Goal: Task Accomplishment & Management: Use online tool/utility

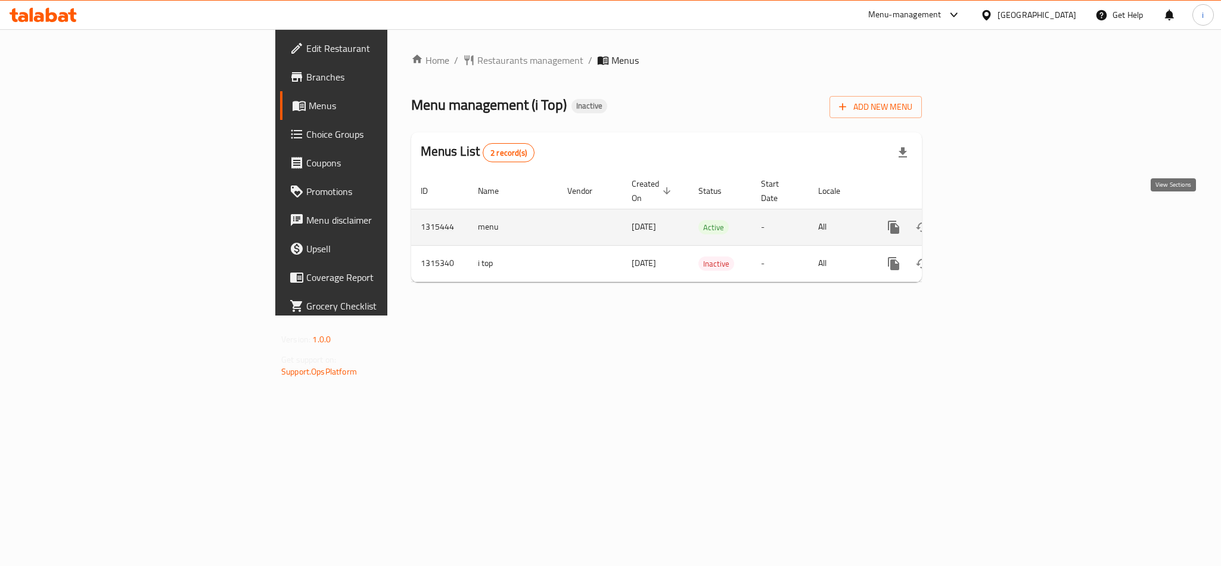
click at [985, 222] on icon "enhanced table" at bounding box center [979, 227] width 11 height 11
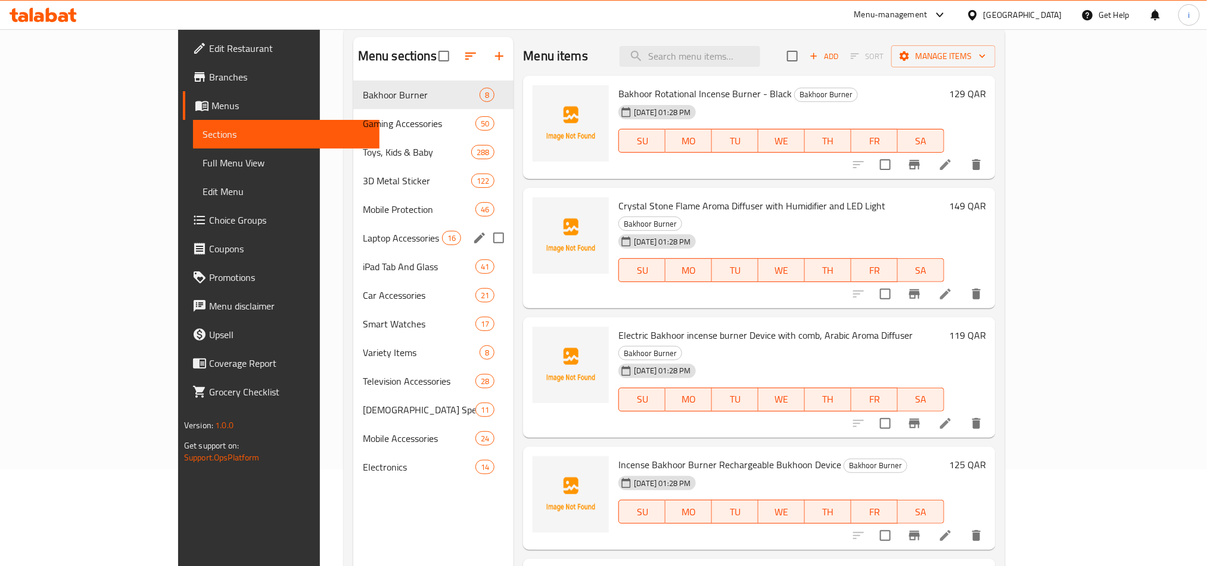
scroll to position [167, 0]
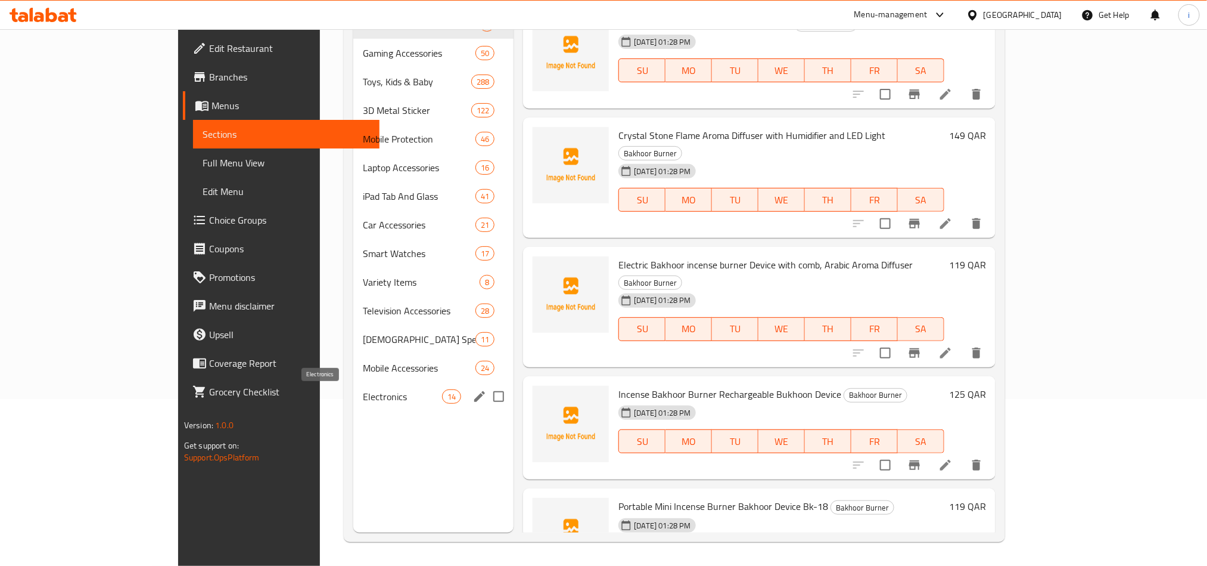
click at [363, 399] on span "Electronics" at bounding box center [402, 396] width 79 height 14
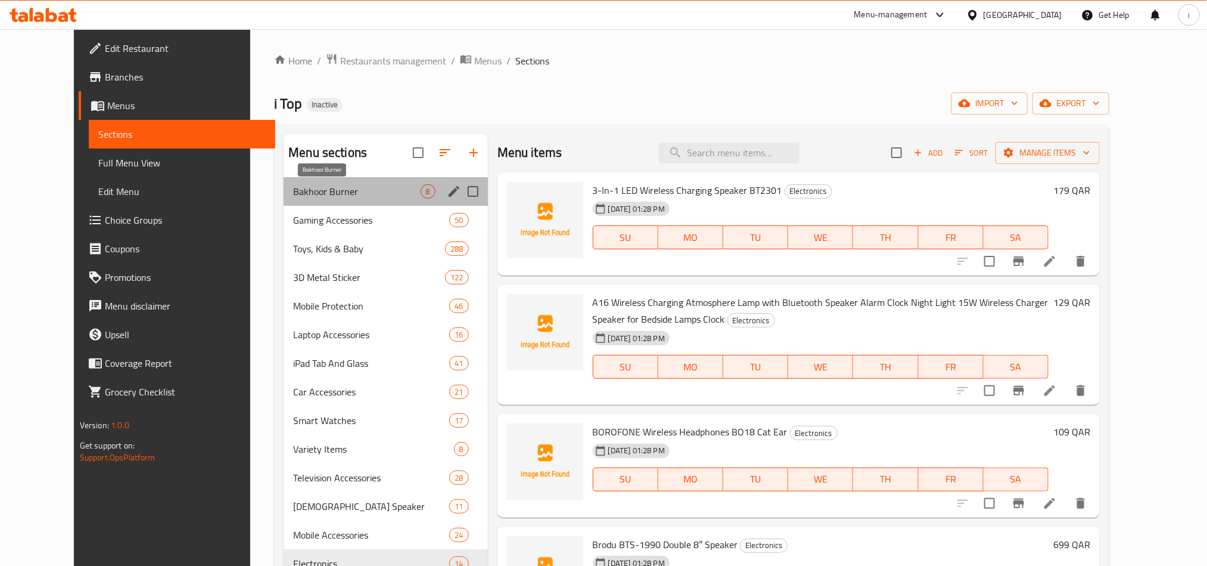
click at [293, 197] on span "Bakhoor Burner" at bounding box center [356, 191] width 127 height 14
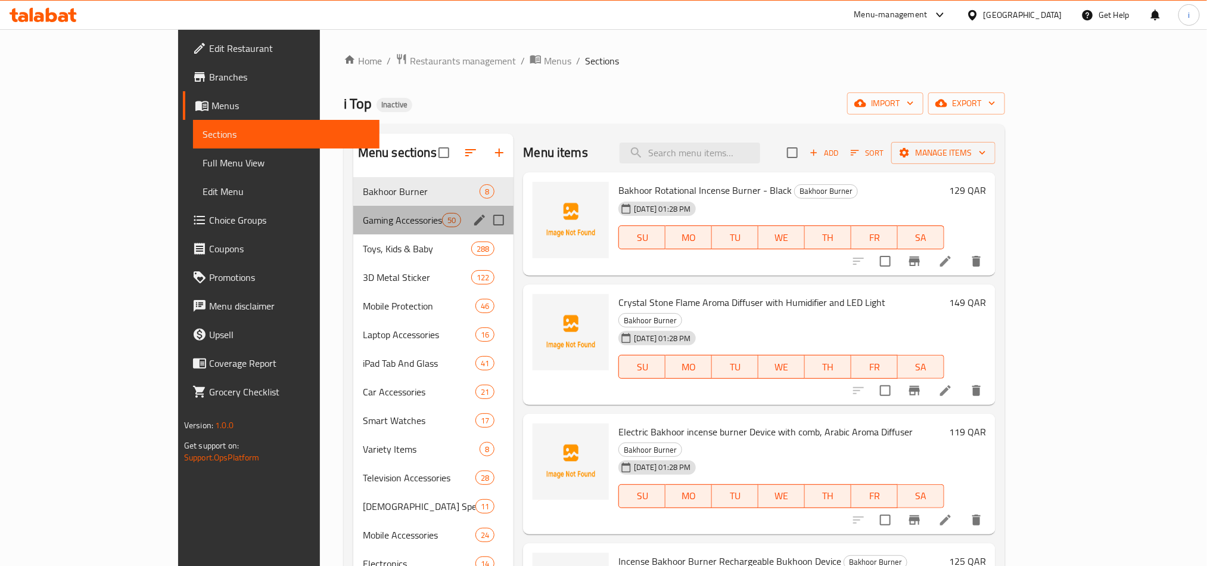
click at [353, 231] on div "Gaming Accessories 50" at bounding box center [433, 220] width 161 height 29
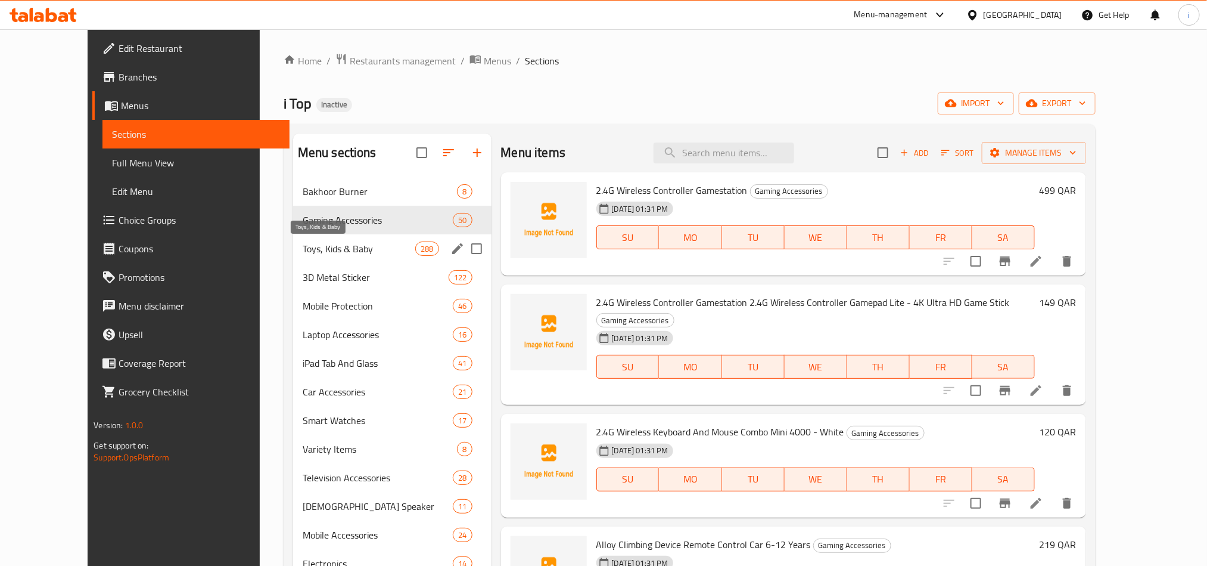
click at [303, 247] on span "Toys, Kids & Baby" at bounding box center [359, 248] width 113 height 14
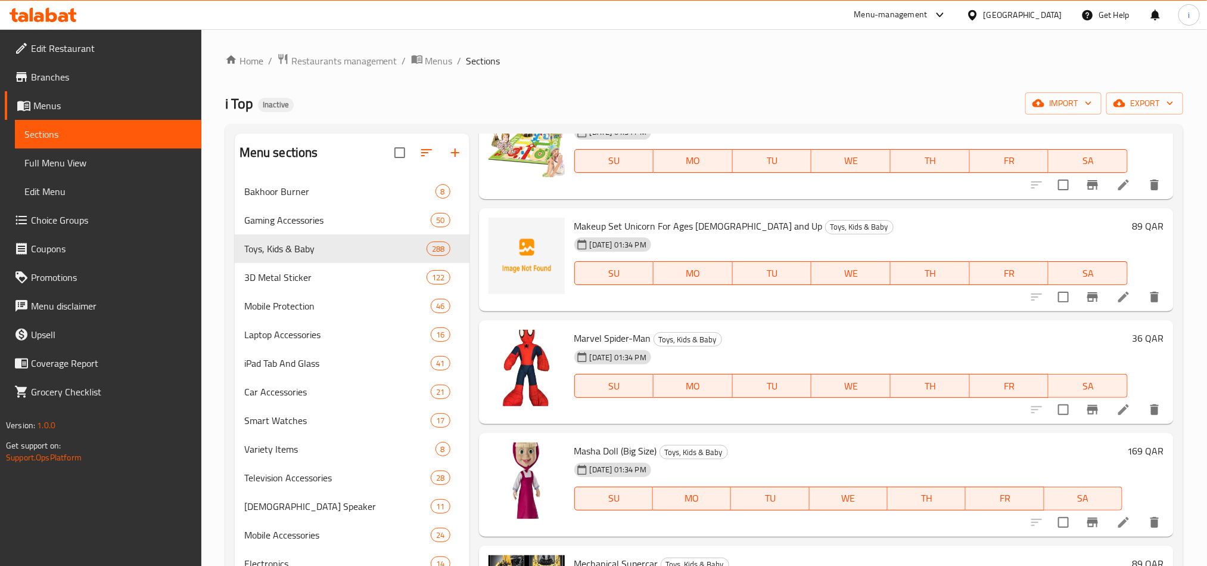
click at [605, 104] on div "i Top Inactive import export" at bounding box center [704, 103] width 958 height 22
click at [532, 97] on div "i Top Inactive import export" at bounding box center [704, 103] width 958 height 22
drag, startPoint x: 656, startPoint y: 63, endPoint x: 653, endPoint y: 49, distance: 14.0
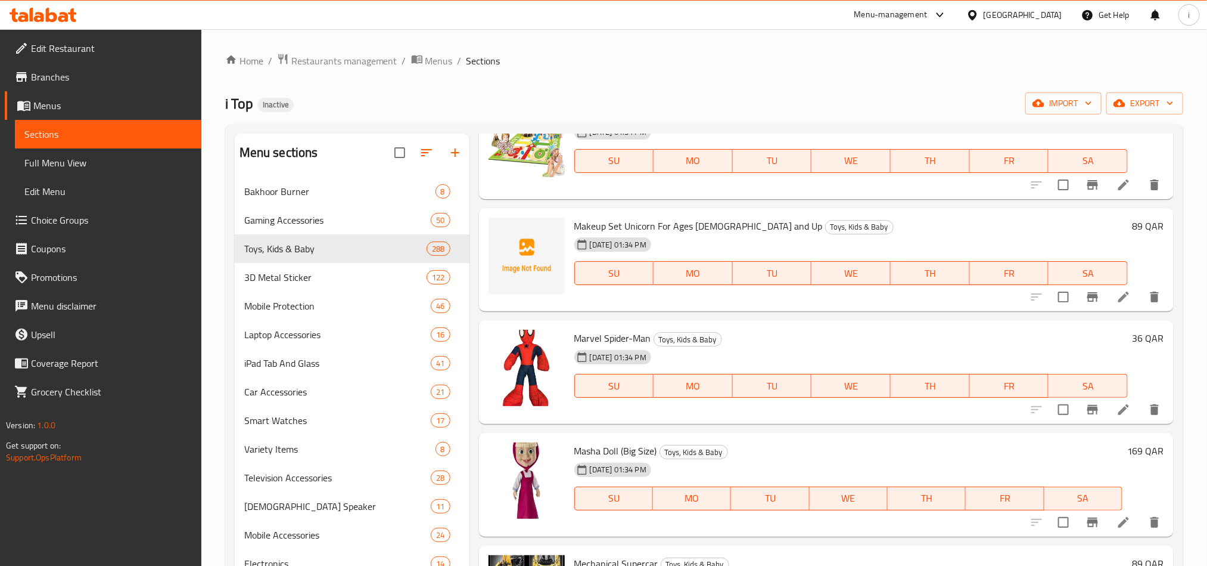
click at [654, 53] on ol "Home / Restaurants management / Menus / Sections" at bounding box center [704, 60] width 958 height 15
drag, startPoint x: 301, startPoint y: 256, endPoint x: 358, endPoint y: 107, distance: 158.8
click at [301, 256] on span "Toys, Kids & Baby" at bounding box center [319, 248] width 150 height 14
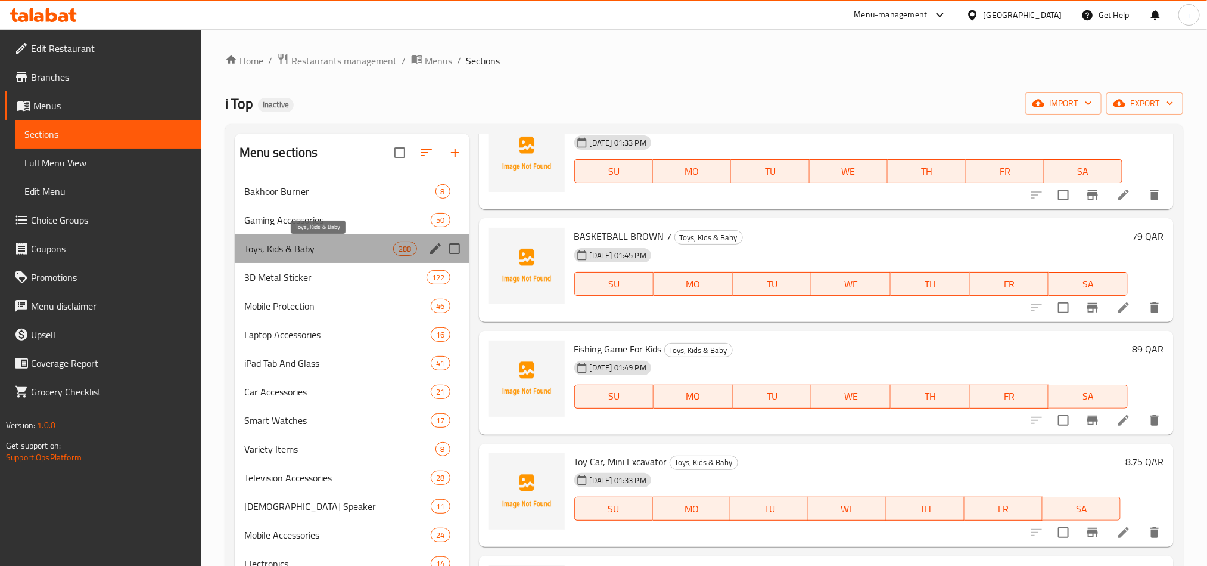
drag, startPoint x: 299, startPoint y: 243, endPoint x: 240, endPoint y: 337, distance: 110.3
click at [335, 243] on div "Toys, Kids & Baby 288" at bounding box center [352, 248] width 235 height 29
click at [604, 101] on div "i Top Inactive import export" at bounding box center [704, 103] width 958 height 22
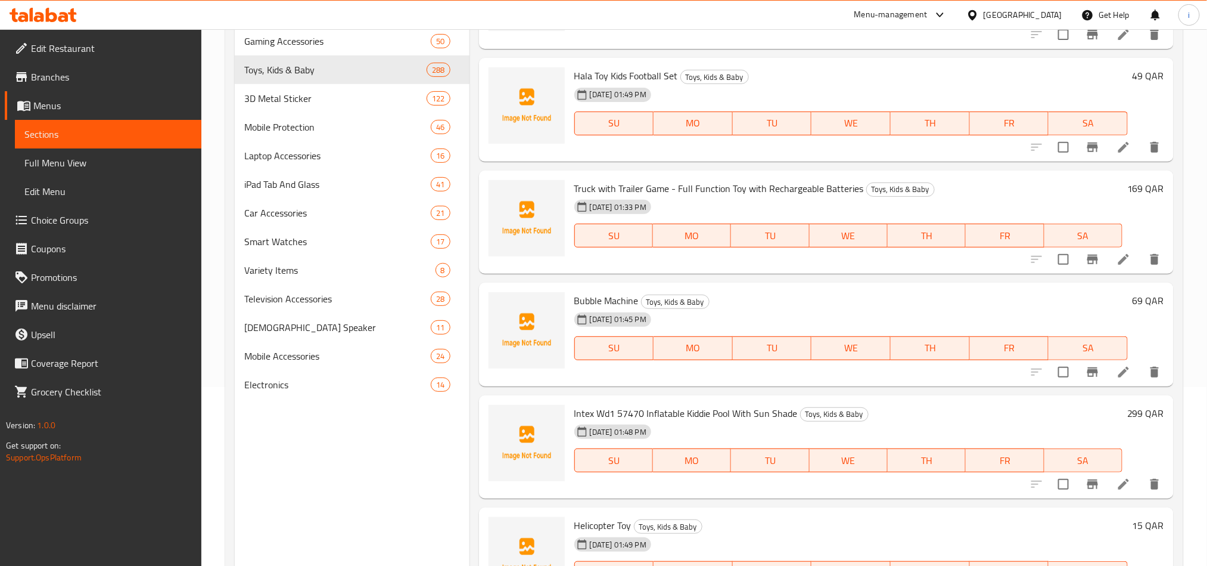
scroll to position [27551, 0]
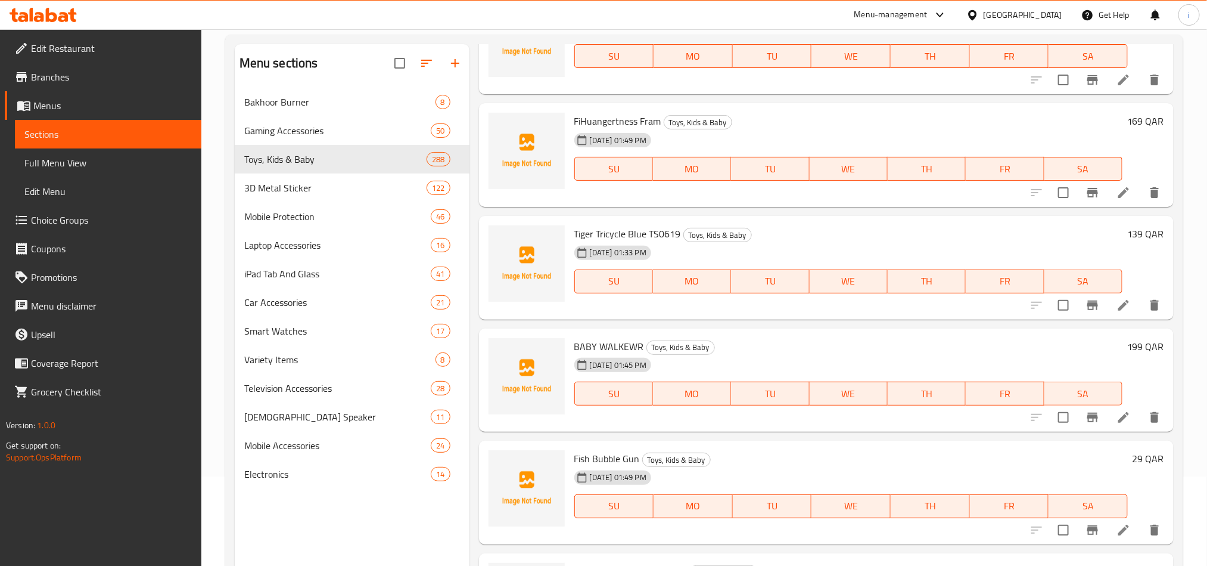
scroll to position [22903, 0]
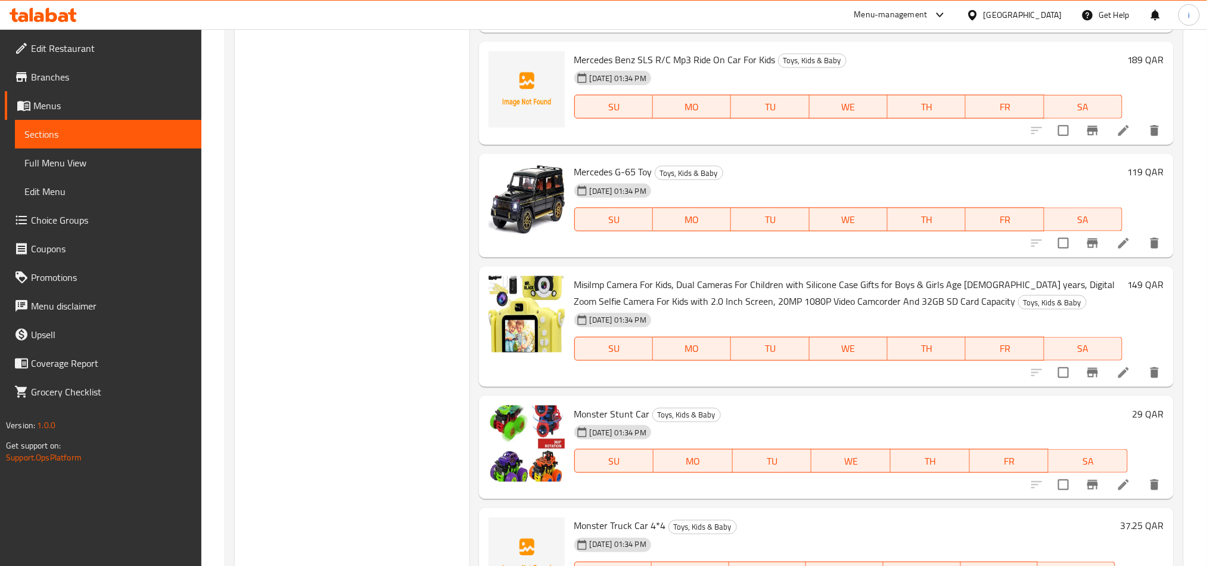
click at [437, 213] on div "Menu sections Bakhoor Burner 8 Gaming Accessories 50 Toys, Kids & Baby 288 3D M…" at bounding box center [352, 282] width 235 height 1755
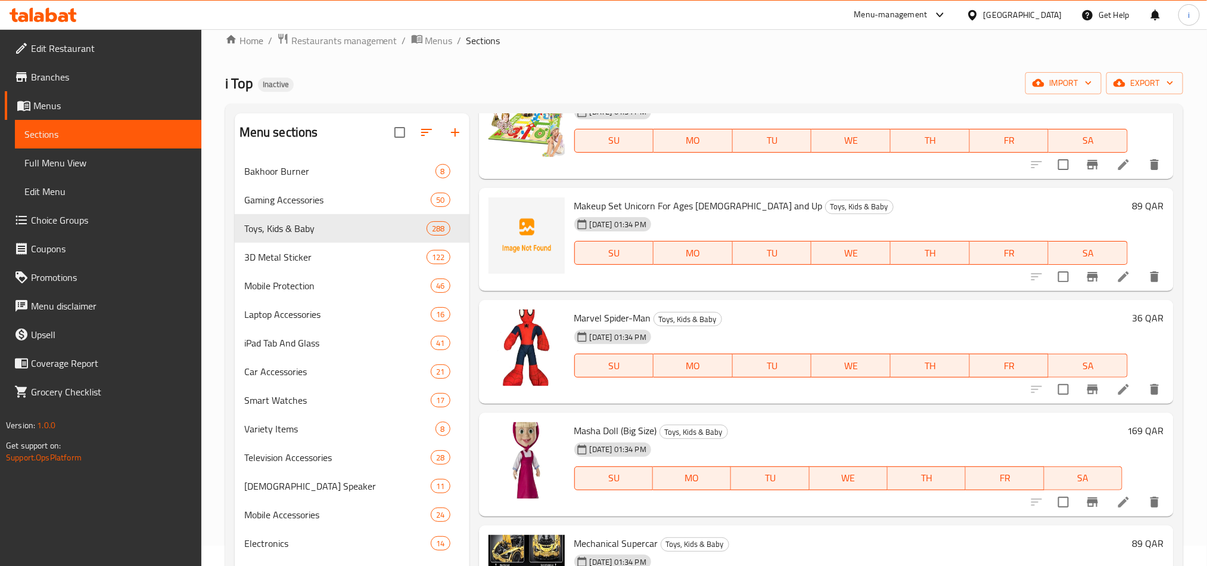
scroll to position [0, 0]
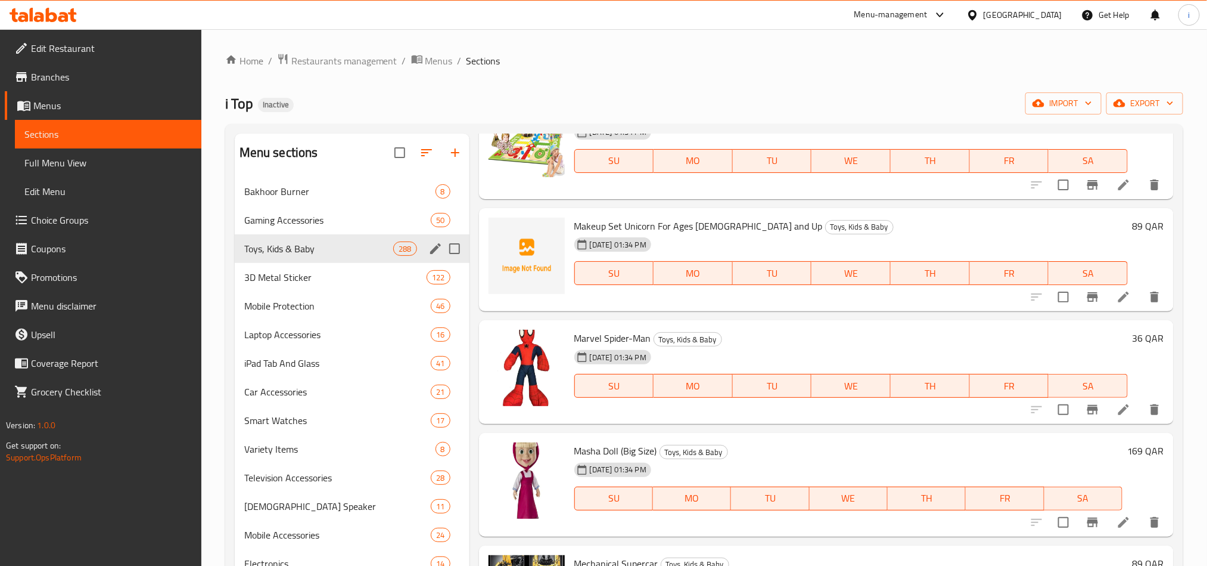
click at [331, 190] on span "Bakhoor Burner" at bounding box center [339, 191] width 191 height 14
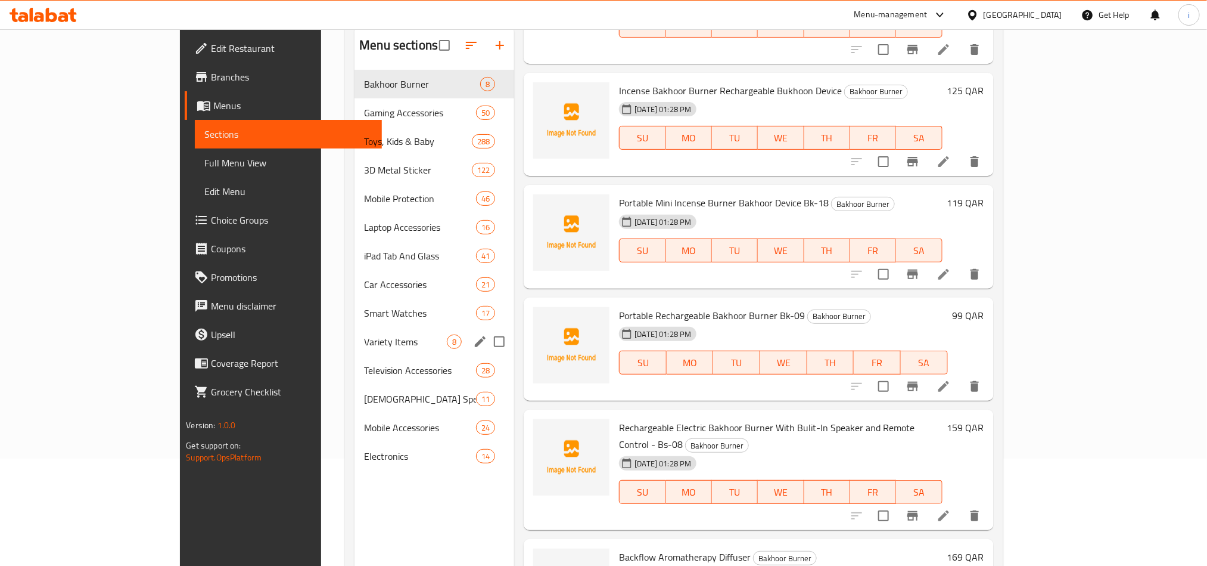
scroll to position [167, 0]
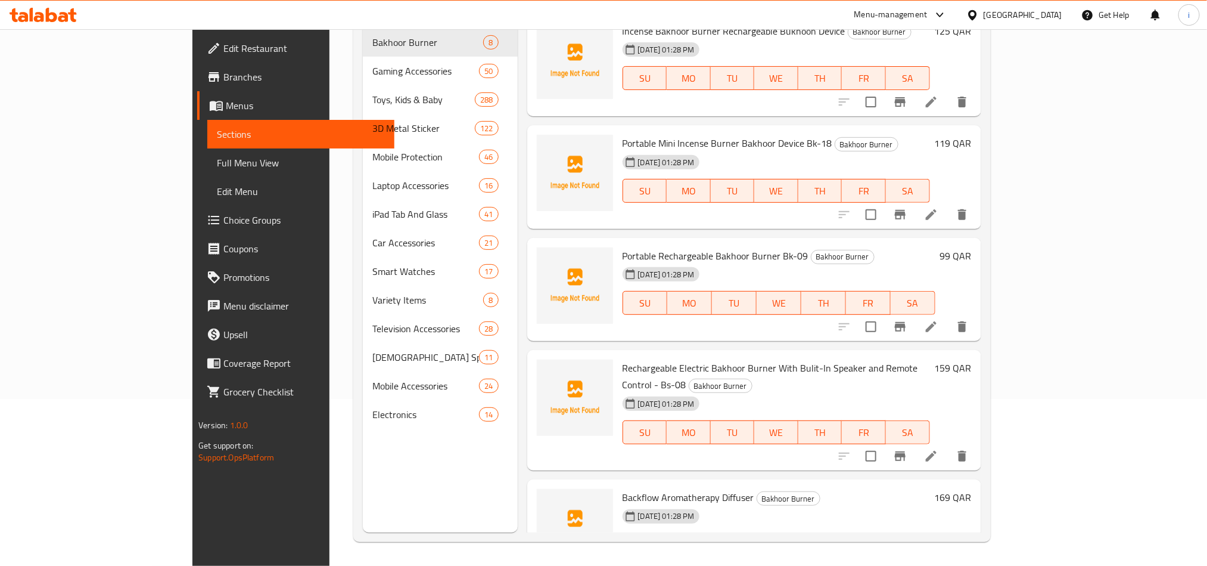
click at [363, 490] on div "Menu sections Bakhoor Burner 8 Gaming Accessories 50 Toys, Kids & Baby 288 3D M…" at bounding box center [440, 250] width 154 height 566
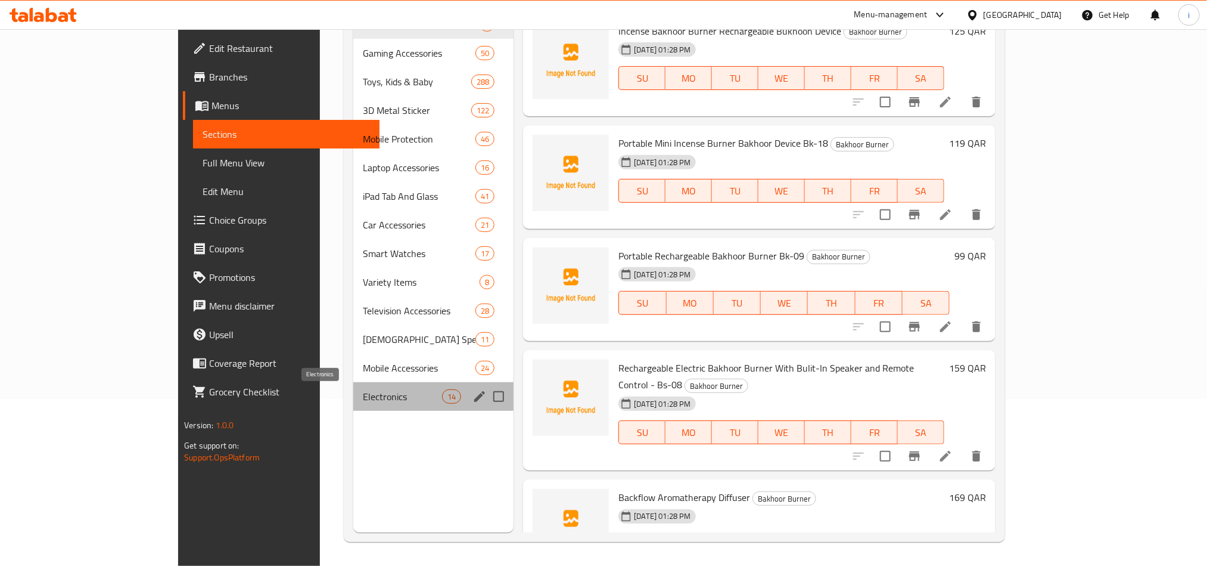
click at [363, 397] on span "Electronics" at bounding box center [402, 396] width 79 height 14
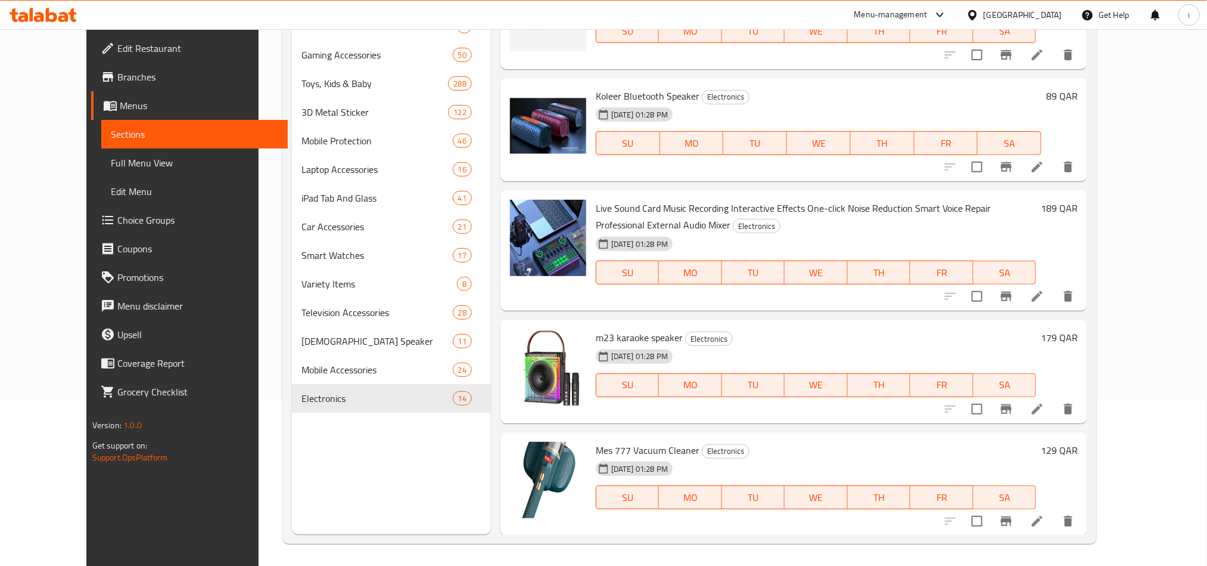
scroll to position [167, 0]
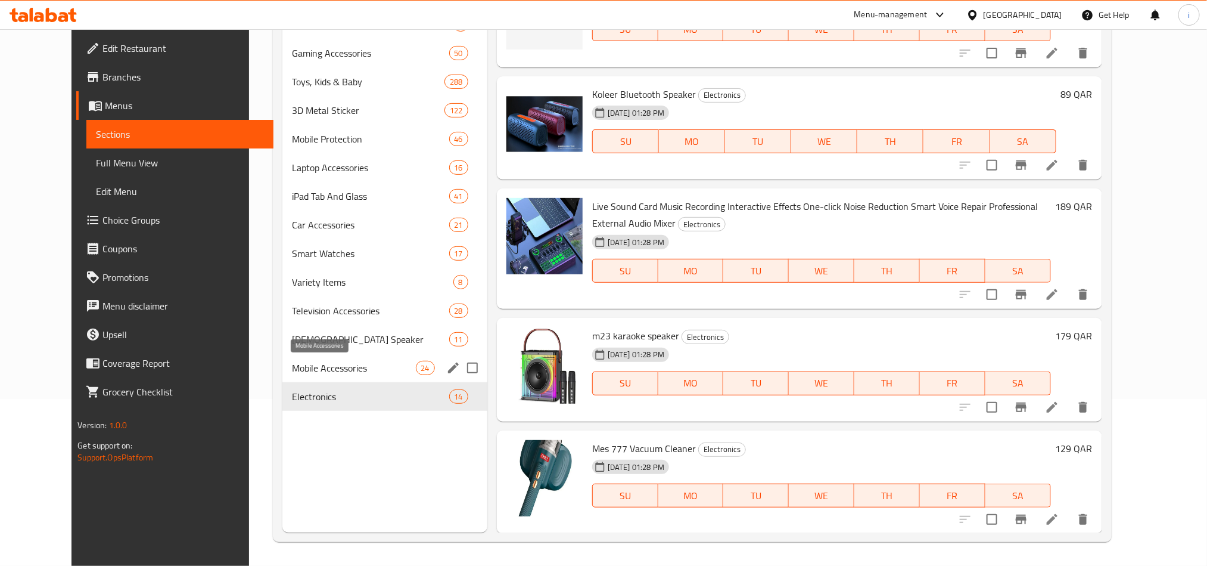
click at [299, 371] on span "Mobile Accessories" at bounding box center [354, 368] width 124 height 14
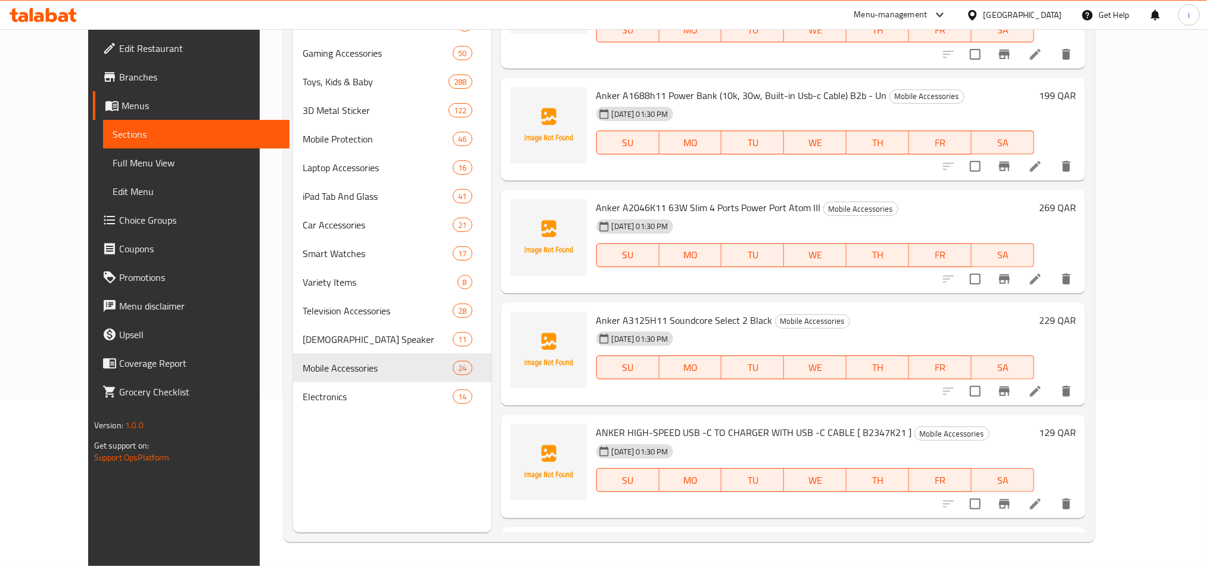
scroll to position [1747, 0]
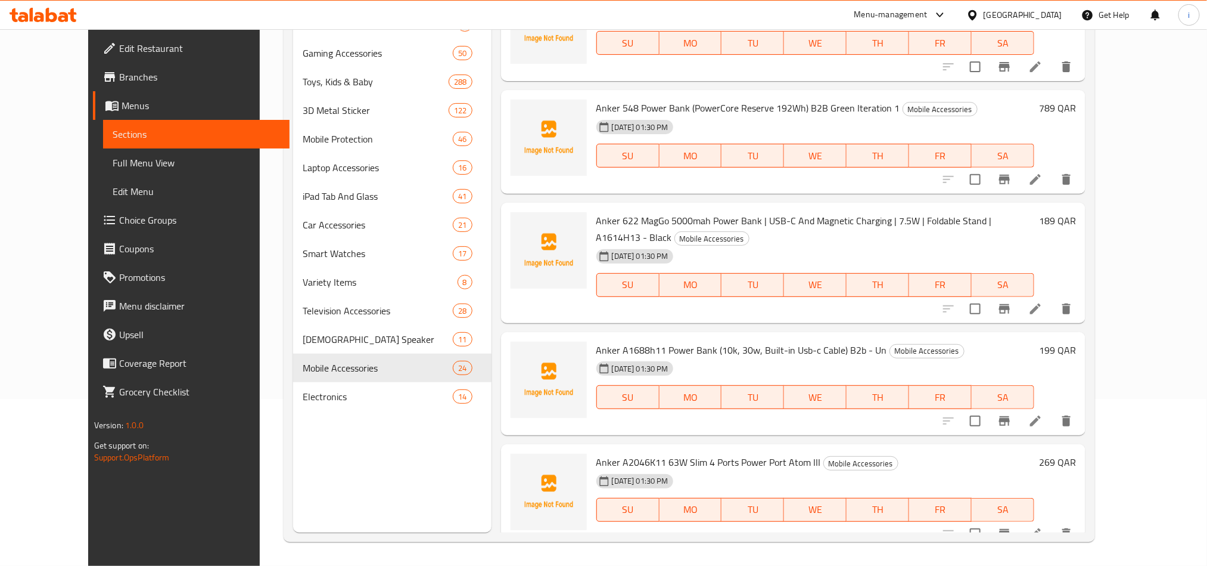
click at [431, 440] on div "Menu sections Bakhoor Burner 8 Gaming Accessories 50 Toys, Kids & Baby 288 3D M…" at bounding box center [392, 250] width 198 height 566
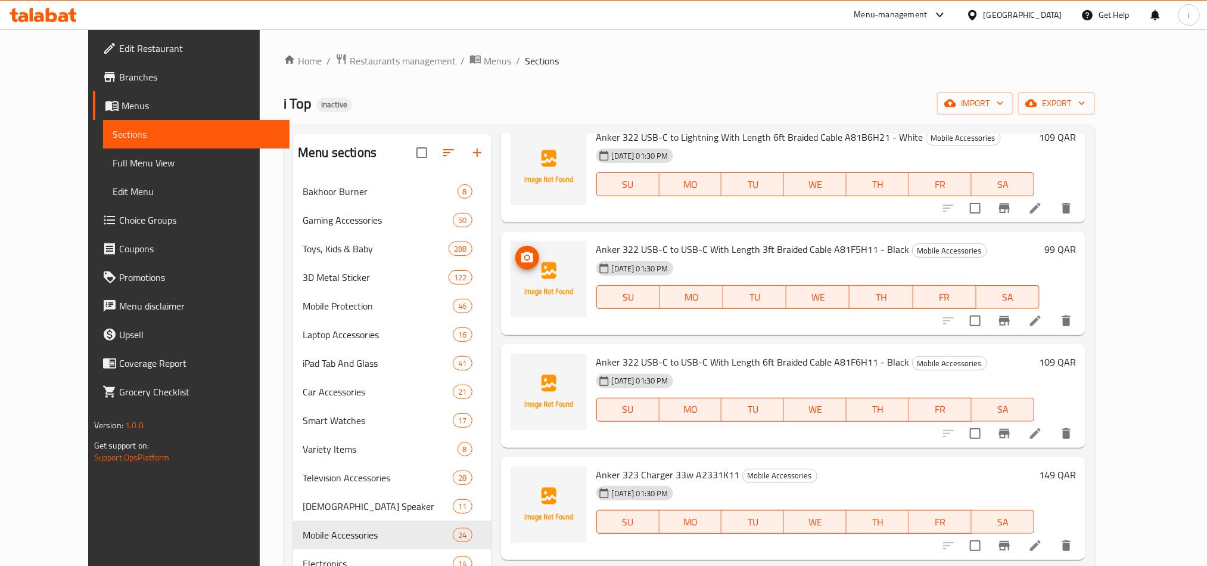
scroll to position [763, 0]
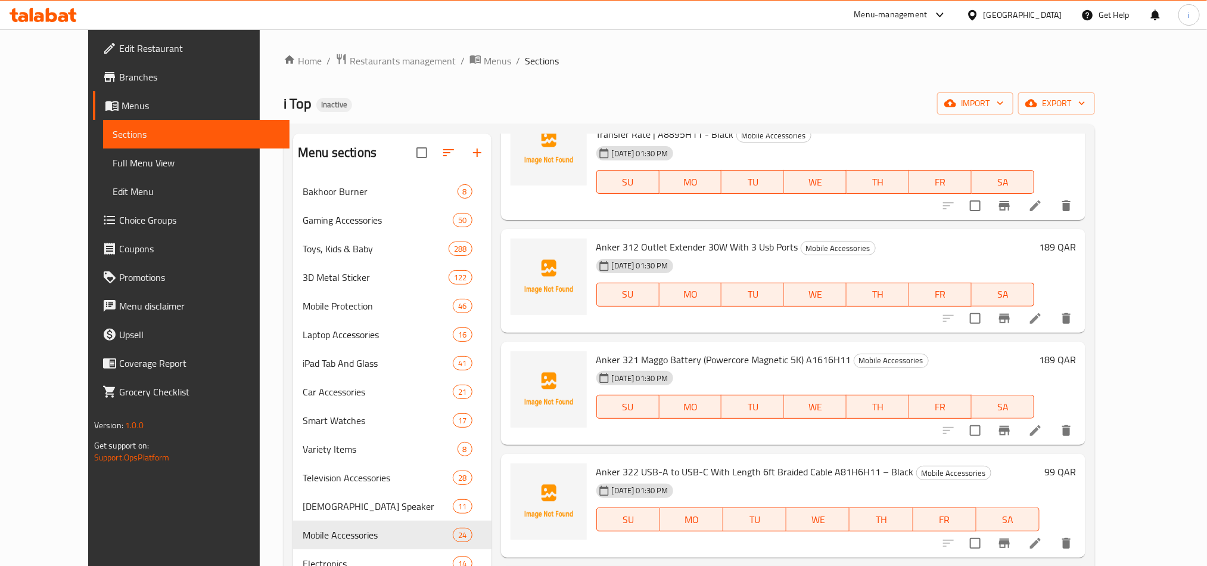
click at [612, 122] on div "Home / Restaurants management / Menus / Sections i Top Inactive import export M…" at bounding box center [690, 381] width 812 height 656
click at [579, 97] on div "i Top Inactive import export" at bounding box center [690, 103] width 812 height 22
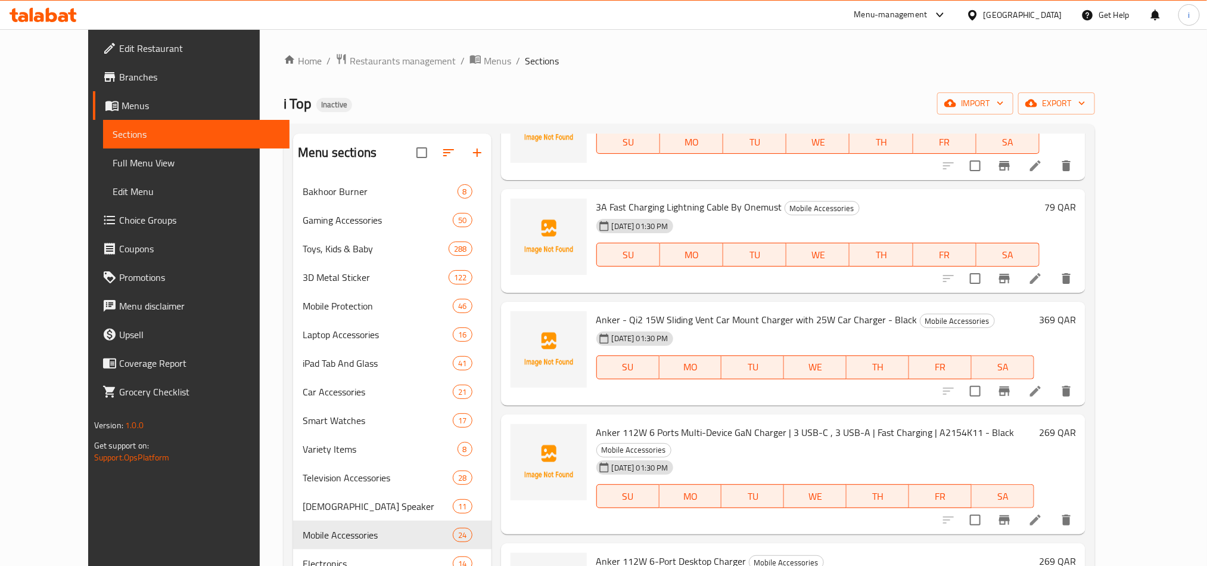
scroll to position [0, 0]
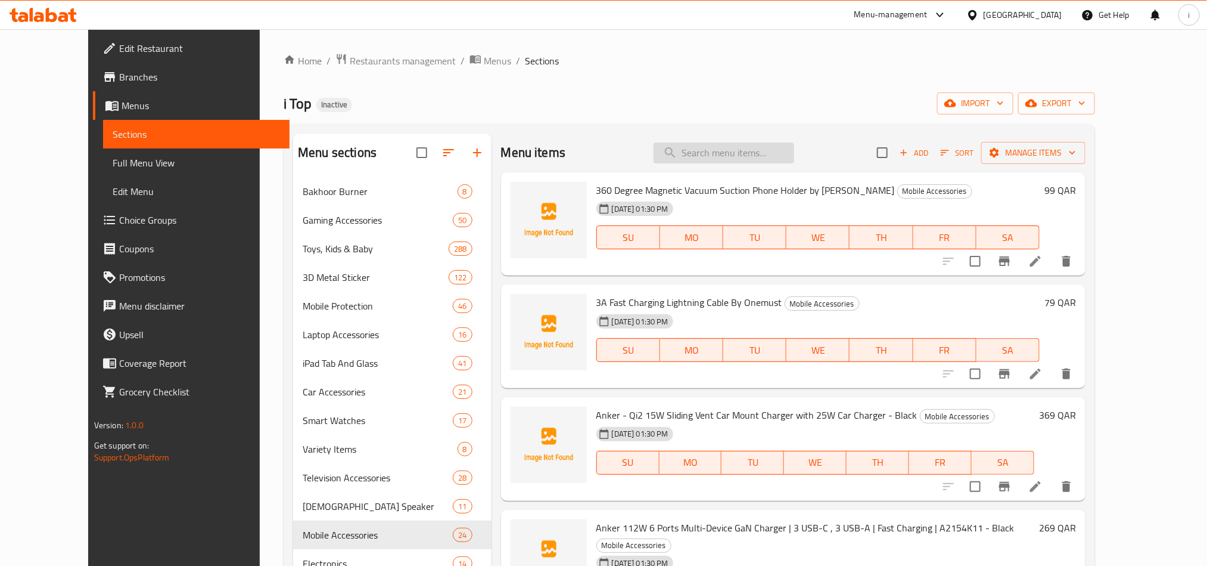
click at [748, 157] on input "search" at bounding box center [724, 152] width 141 height 21
paste input "Pool Table Billiards Game"
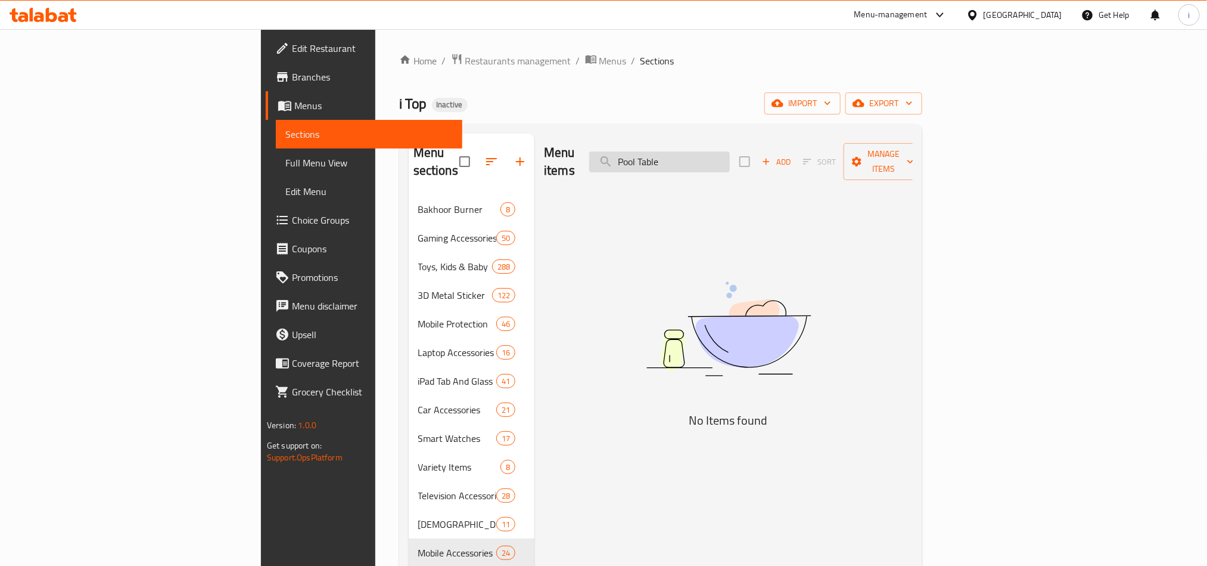
click at [719, 154] on input "Pool Table" at bounding box center [659, 161] width 141 height 21
click at [730, 157] on input "Pool Table" at bounding box center [659, 161] width 141 height 21
paste input "kids smart phon"
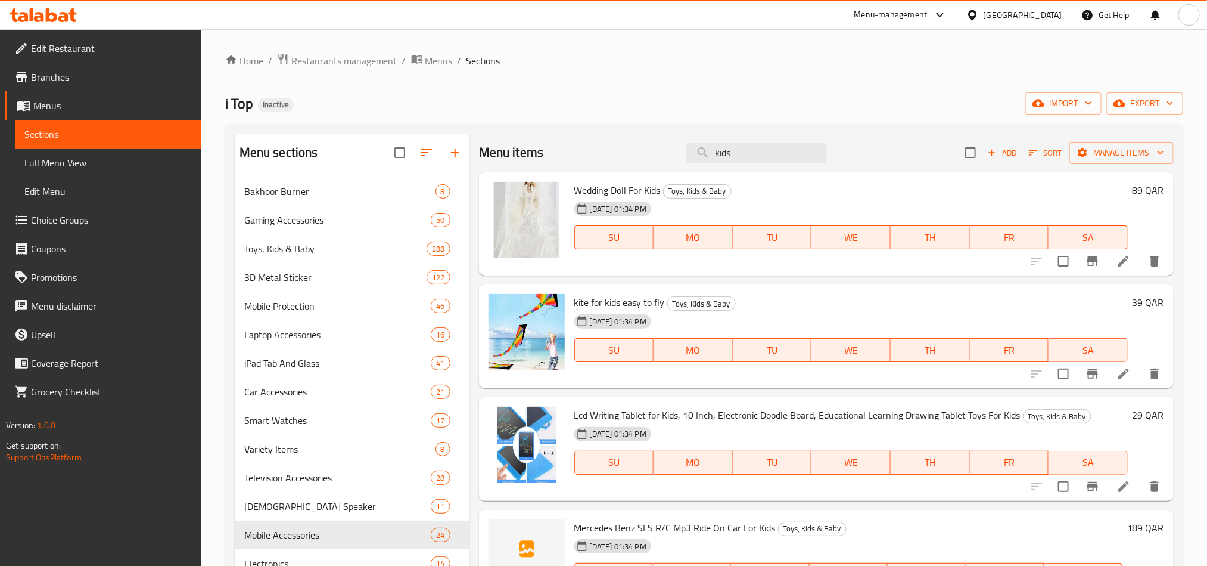
drag, startPoint x: 735, startPoint y: 158, endPoint x: 658, endPoint y: 157, distance: 76.3
click at [658, 157] on div "Menu items kids Add Sort Manage items" at bounding box center [826, 152] width 695 height 39
paste input "smart phone"
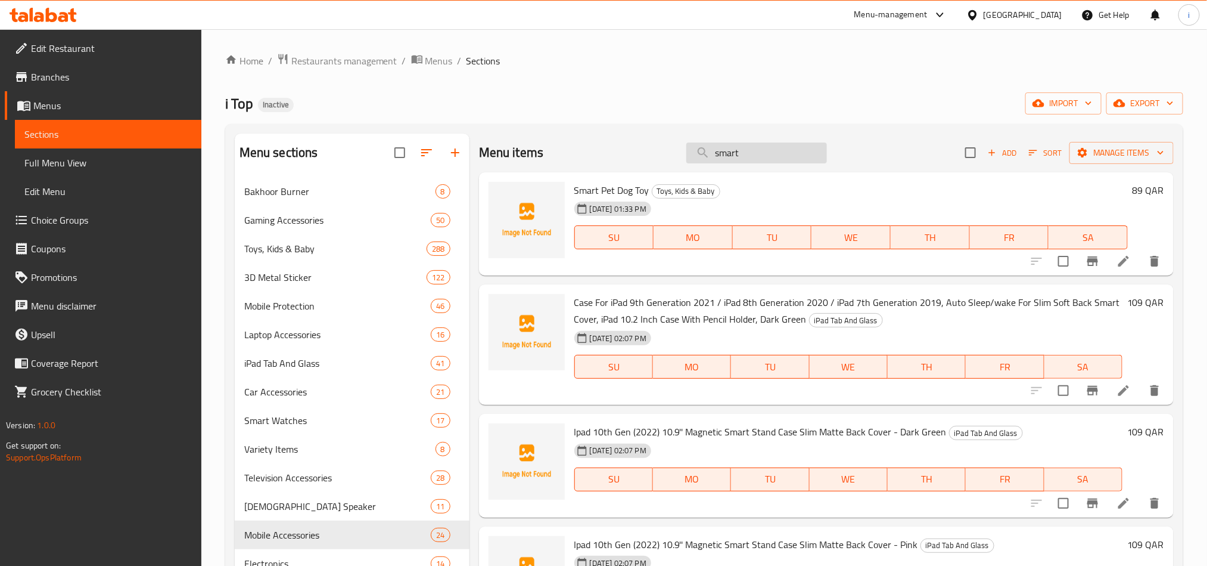
click at [750, 154] on input "smart" at bounding box center [756, 152] width 141 height 21
paste input "Kids Tools"
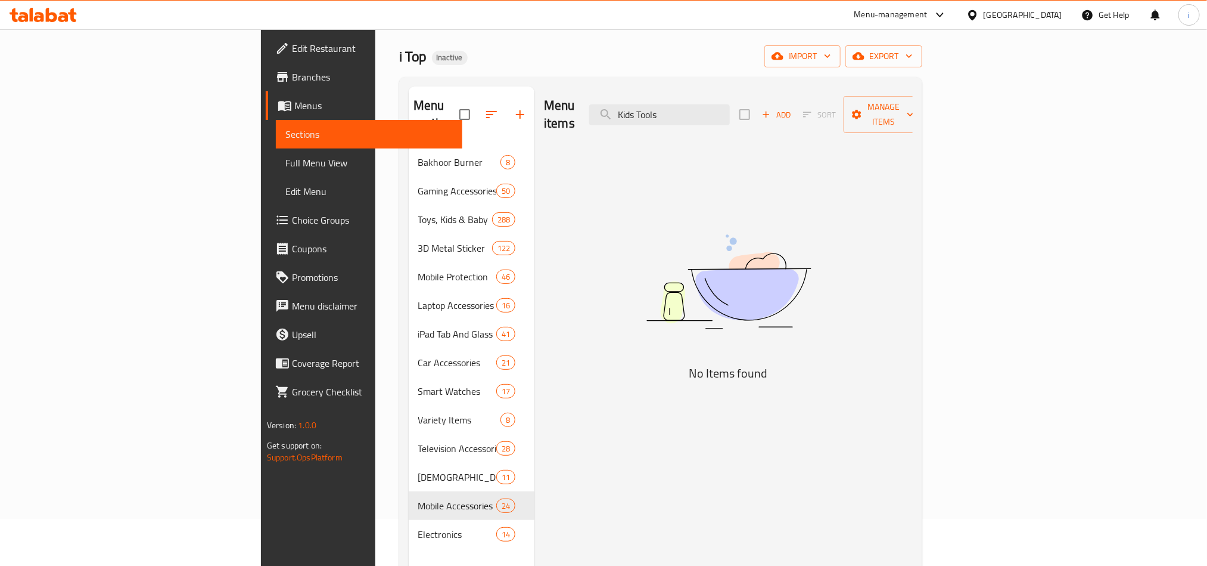
scroll to position [167, 0]
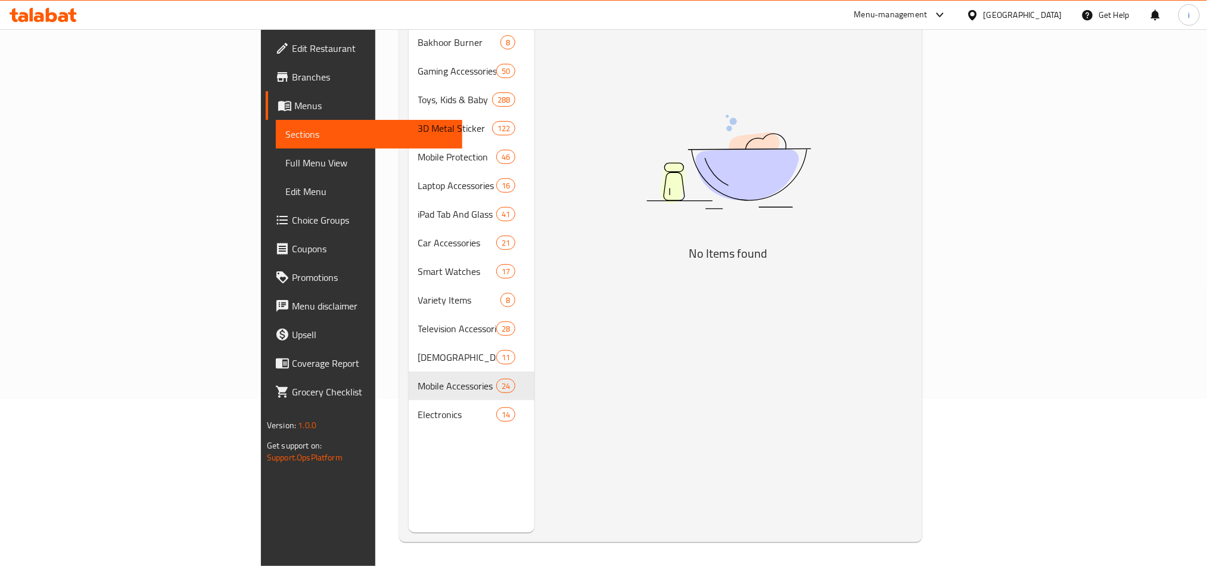
click at [409, 472] on div "Menu sections Bakhoor Burner 8 Gaming Accessories 50 Toys, Kids & Baby 288 3D M…" at bounding box center [472, 250] width 126 height 566
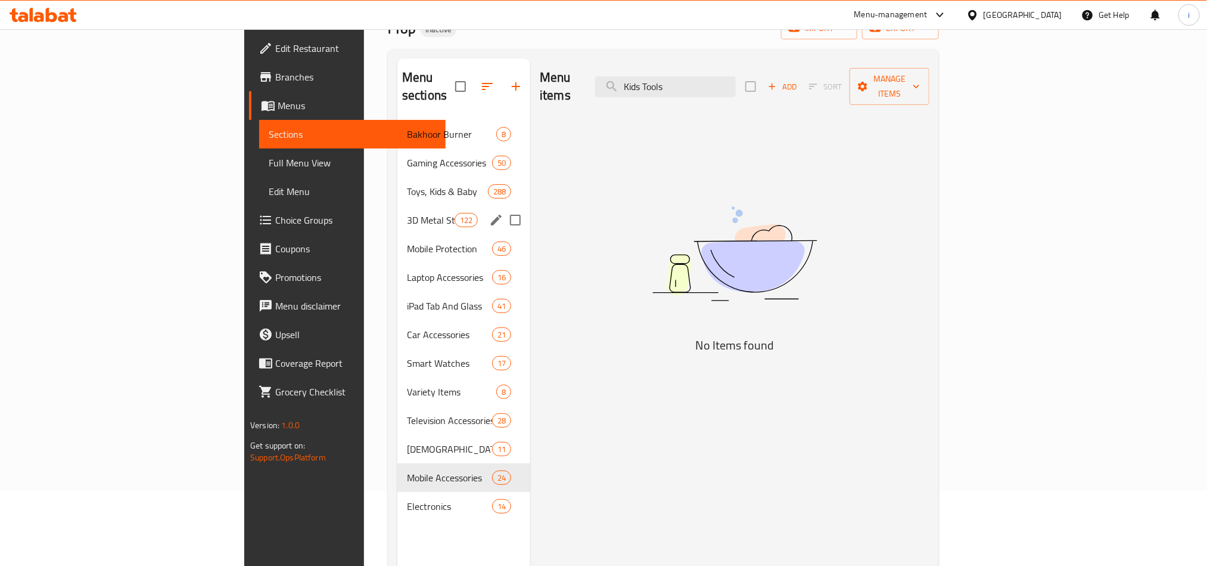
scroll to position [0, 0]
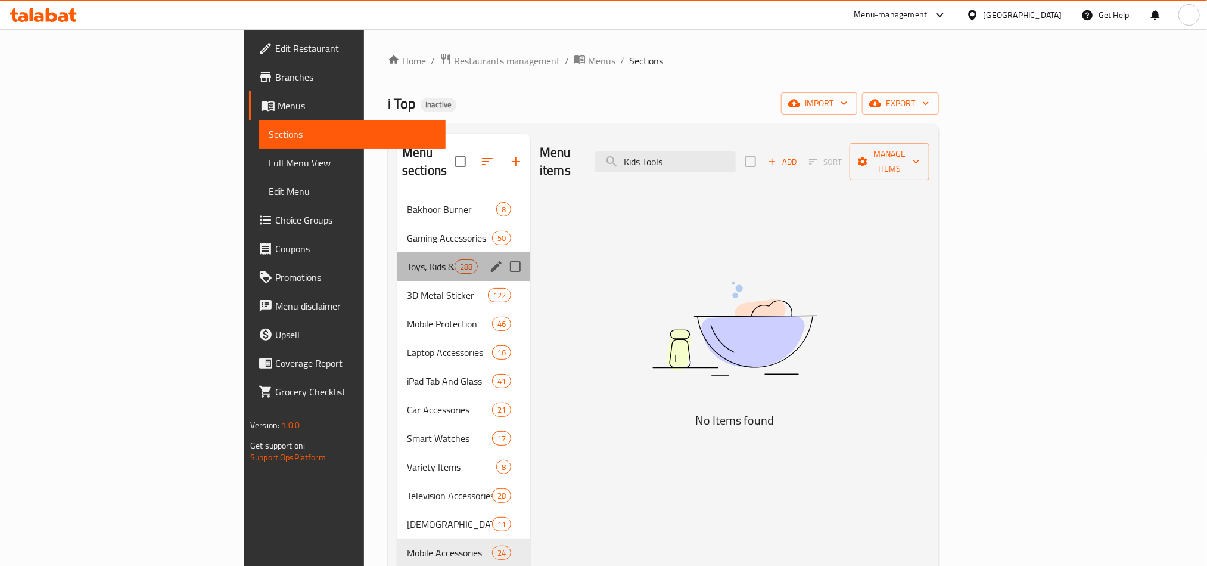
click at [397, 262] on div "Toys, Kids & Baby 288" at bounding box center [463, 266] width 133 height 29
click at [407, 259] on span "Toys, Kids & Baby" at bounding box center [431, 266] width 48 height 14
click at [769, 141] on div "Menu items Kids Tools Add Sort Manage items" at bounding box center [735, 161] width 390 height 57
click at [736, 158] on input "Kids Tools" at bounding box center [665, 161] width 141 height 21
click at [736, 153] on input "Kids Tools" at bounding box center [665, 161] width 141 height 21
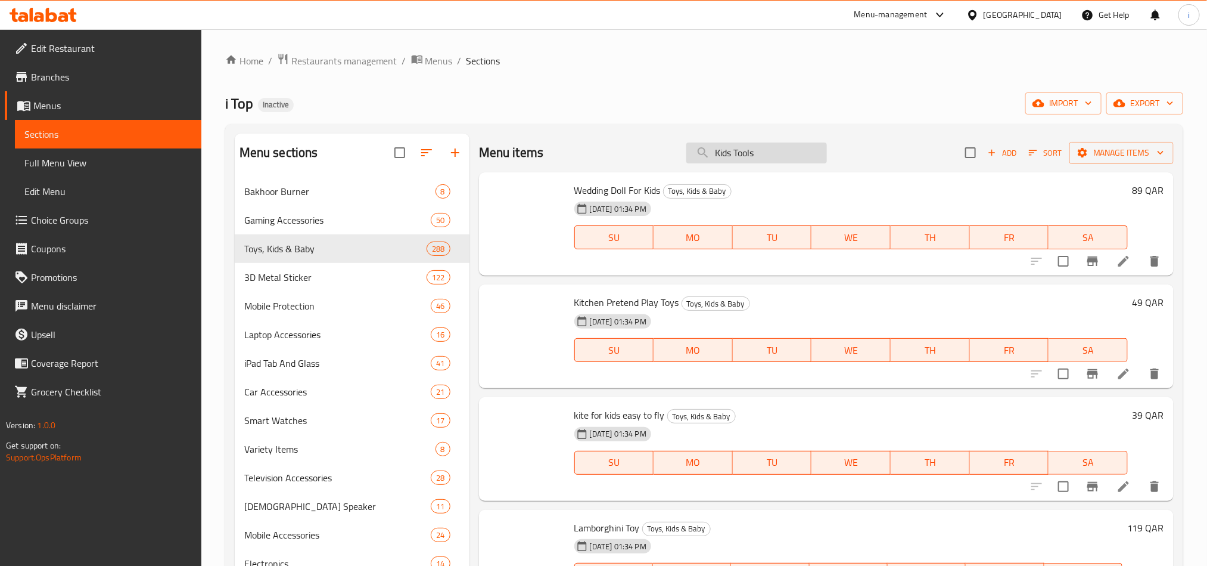
click at [787, 150] on input "Kids Tools" at bounding box center [756, 152] width 141 height 21
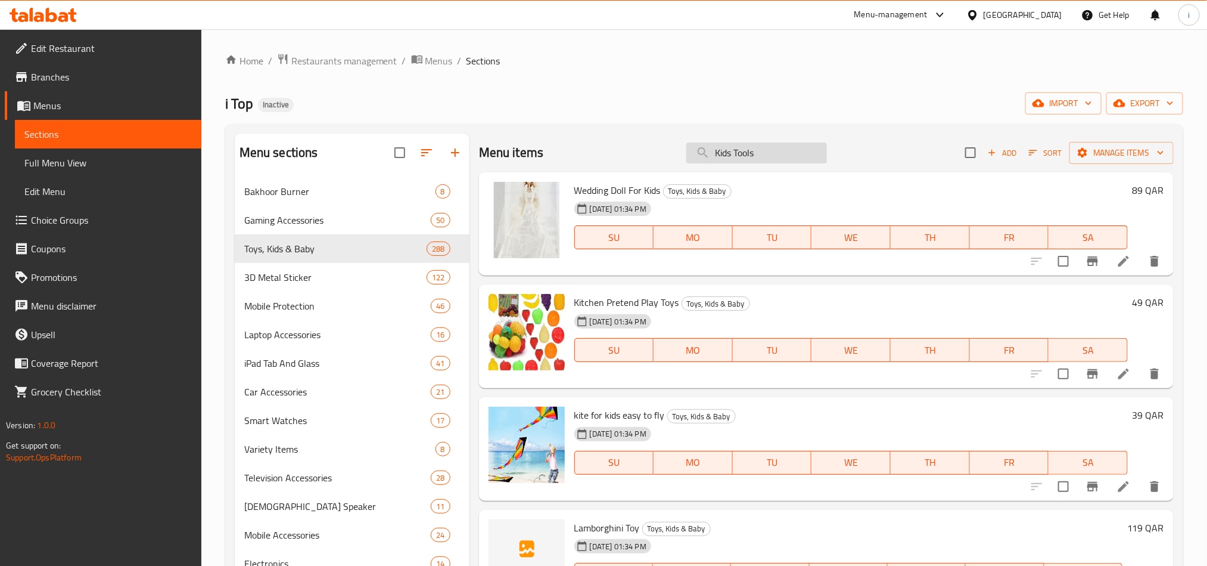
click at [788, 149] on input "Kids Tools" at bounding box center [756, 152] width 141 height 21
drag, startPoint x: 725, startPoint y: 156, endPoint x: 660, endPoint y: 166, distance: 65.2
click at [660, 166] on div "Menu items Kids Tools Add Sort Manage items" at bounding box center [826, 152] width 695 height 39
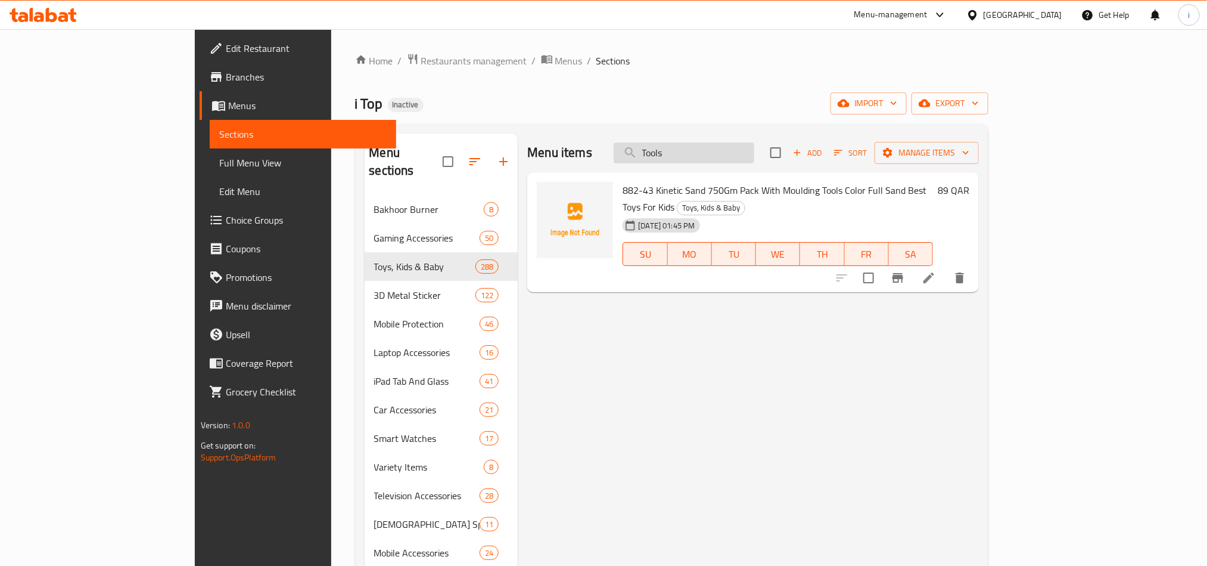
drag, startPoint x: 760, startPoint y: 156, endPoint x: 698, endPoint y: 161, distance: 62.2
click at [698, 161] on input "Tools" at bounding box center [684, 152] width 141 height 21
paste input "Marvel Spider-Man"
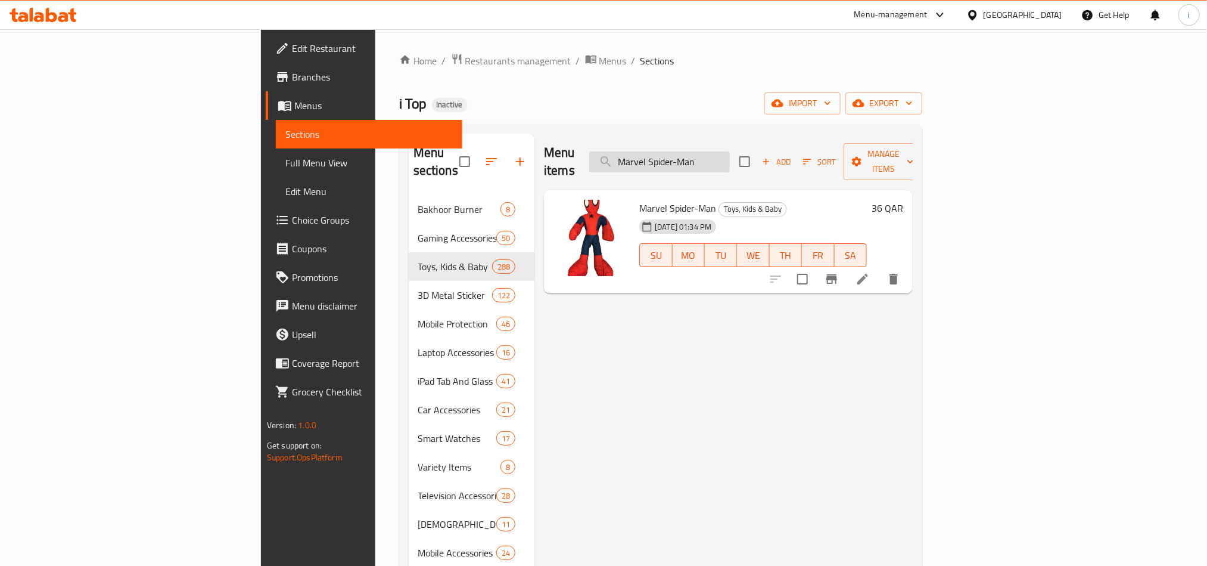
click at [730, 154] on input "Marvel Spider-Man" at bounding box center [659, 161] width 141 height 21
paste input "Lamborghini white"
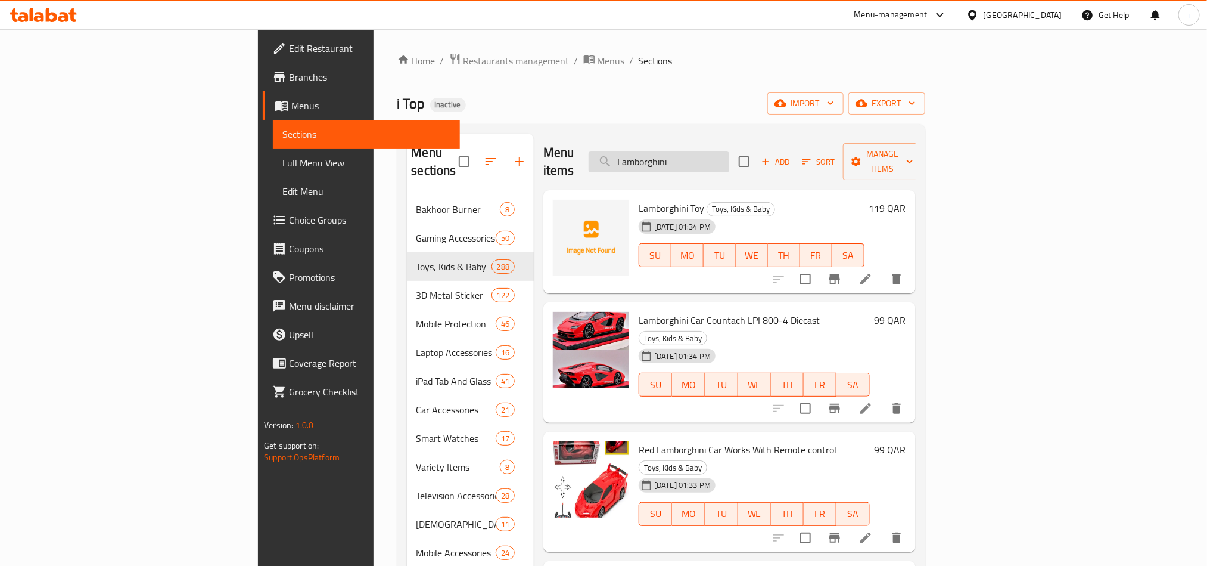
type input "Lamborghini"
